Goal: Use online tool/utility

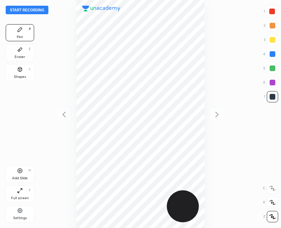
scroll to position [228, 167]
click at [21, 9] on button "Start recording" at bounding box center [27, 10] width 43 height 9
click at [273, 10] on div at bounding box center [273, 12] width 6 height 6
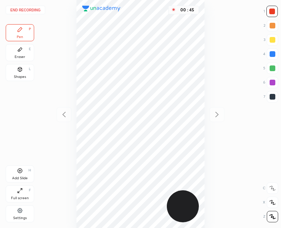
click at [29, 79] on div "Shapes L" at bounding box center [20, 72] width 29 height 17
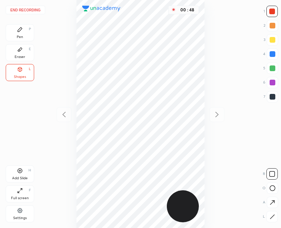
click at [26, 33] on div "Pen P" at bounding box center [20, 32] width 29 height 17
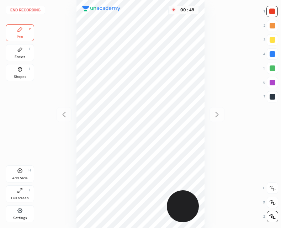
click at [273, 97] on div at bounding box center [273, 97] width 6 height 6
click at [27, 10] on button "End recording" at bounding box center [26, 10] width 40 height 9
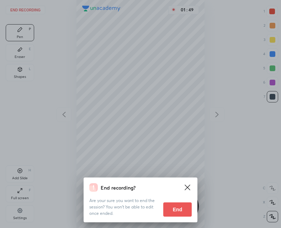
click at [183, 211] on button "End" at bounding box center [178, 210] width 29 height 14
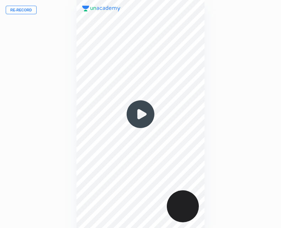
click at [140, 119] on img at bounding box center [141, 114] width 34 height 34
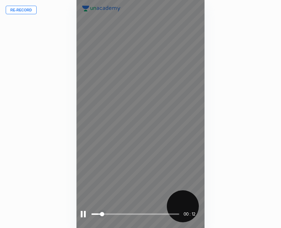
click at [85, 213] on div at bounding box center [83, 214] width 5 height 6
